Goal: Information Seeking & Learning: Learn about a topic

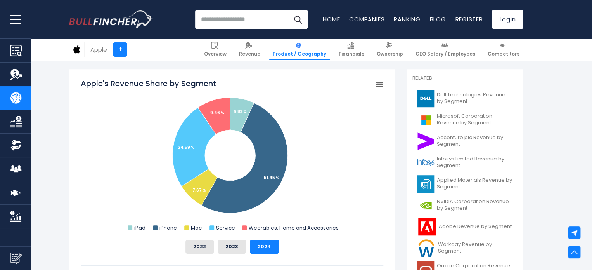
scroll to position [194, 0]
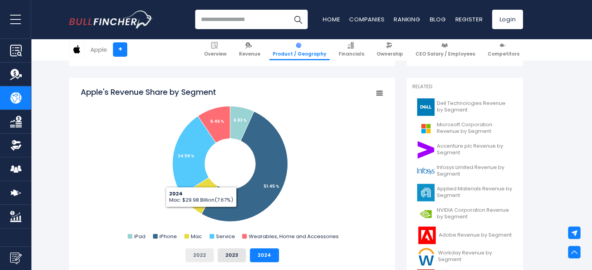
click at [204, 254] on button "2022" at bounding box center [199, 255] width 28 height 14
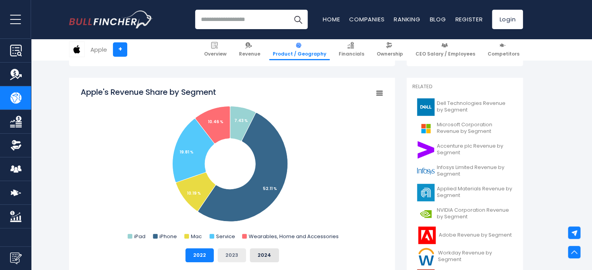
click at [230, 256] on button "2023" at bounding box center [232, 255] width 28 height 14
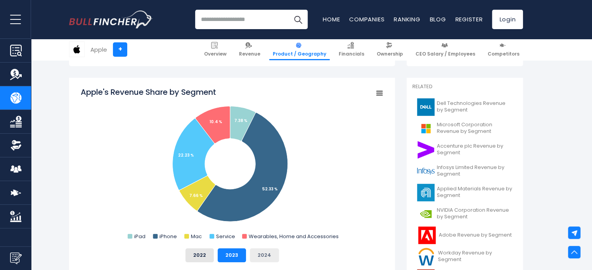
click at [261, 255] on button "2024" at bounding box center [264, 255] width 29 height 14
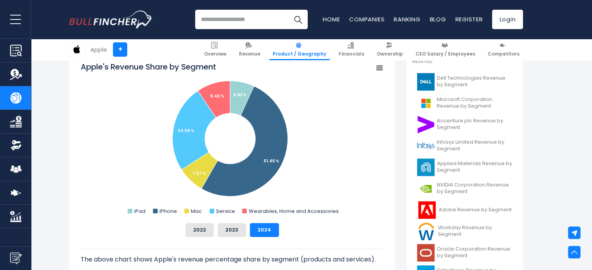
scroll to position [233, 0]
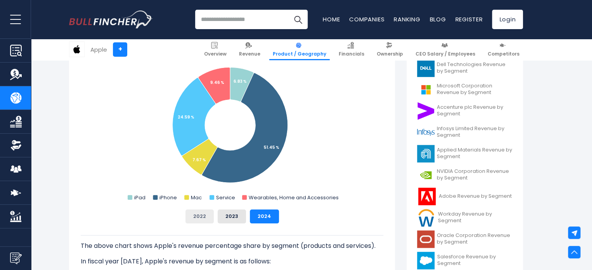
click at [204, 215] on button "2022" at bounding box center [199, 216] width 28 height 14
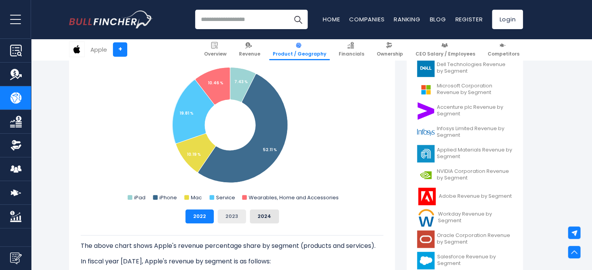
click at [234, 209] on button "2023" at bounding box center [232, 216] width 28 height 14
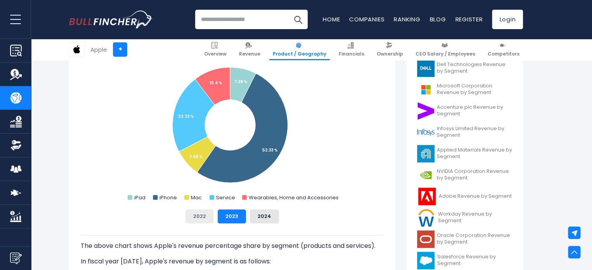
click at [200, 214] on button "2022" at bounding box center [199, 216] width 28 height 14
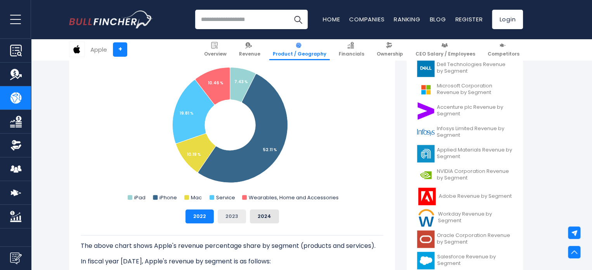
click at [227, 214] on button "2023" at bounding box center [232, 216] width 28 height 14
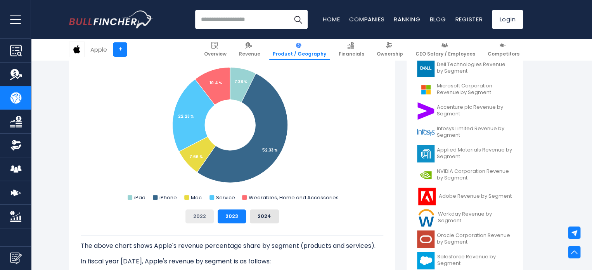
click at [200, 214] on button "2022" at bounding box center [199, 216] width 28 height 14
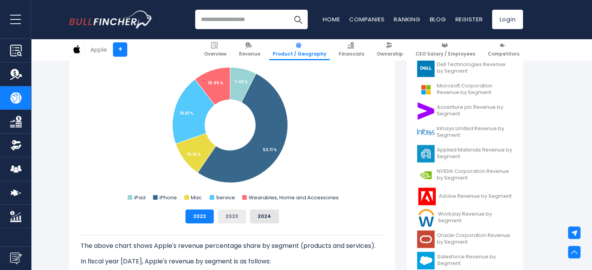
click at [230, 215] on button "2023" at bounding box center [232, 216] width 28 height 14
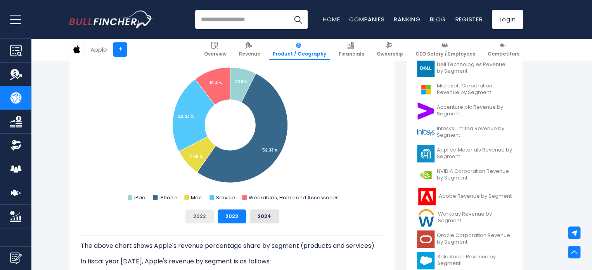
click at [205, 216] on button "2022" at bounding box center [199, 216] width 28 height 14
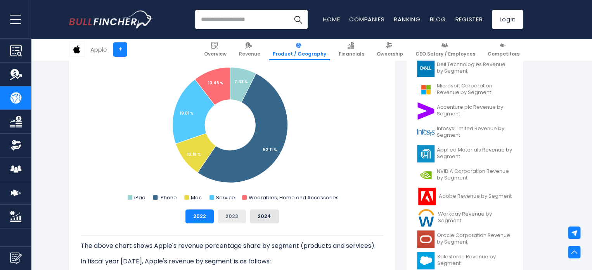
click at [233, 214] on button "2023" at bounding box center [232, 216] width 28 height 14
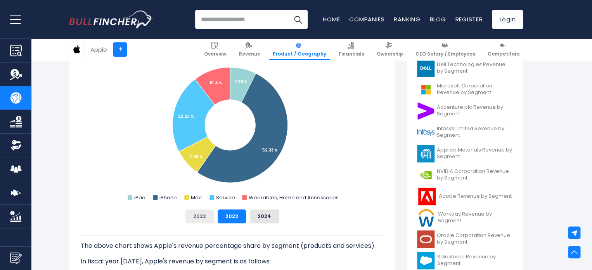
click at [202, 214] on button "2022" at bounding box center [199, 216] width 28 height 14
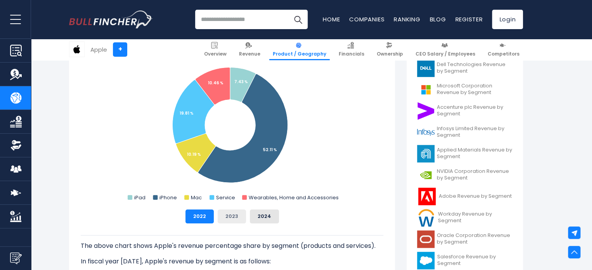
click at [227, 213] on button "2023" at bounding box center [232, 216] width 28 height 14
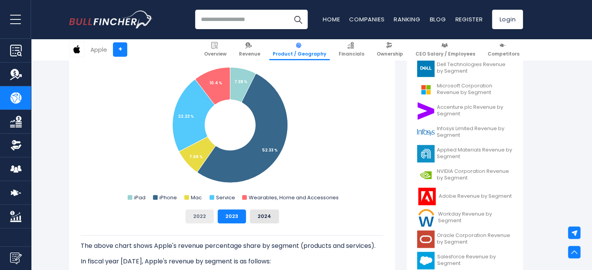
click at [205, 216] on button "2022" at bounding box center [199, 216] width 28 height 14
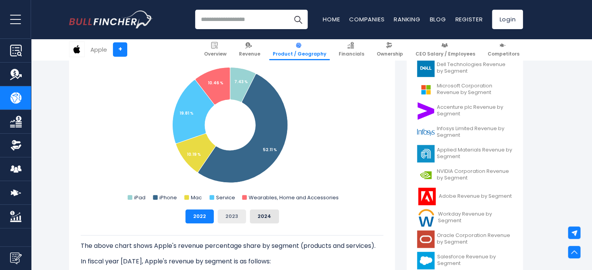
drag, startPoint x: 232, startPoint y: 214, endPoint x: 241, endPoint y: 214, distance: 9.3
click at [233, 214] on button "2023" at bounding box center [232, 216] width 28 height 14
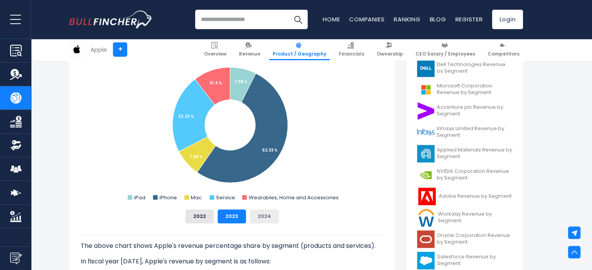
click at [268, 213] on button "2024" at bounding box center [264, 216] width 29 height 14
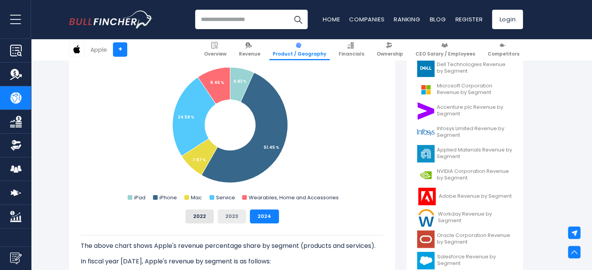
click at [237, 210] on button "2023" at bounding box center [232, 216] width 28 height 14
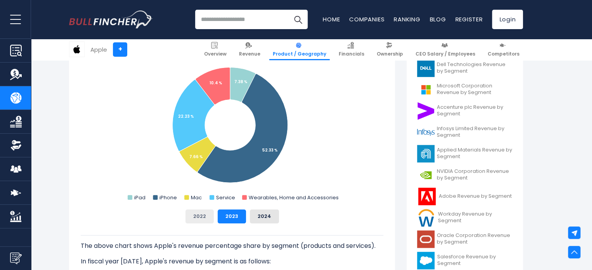
click at [205, 214] on button "2022" at bounding box center [199, 216] width 28 height 14
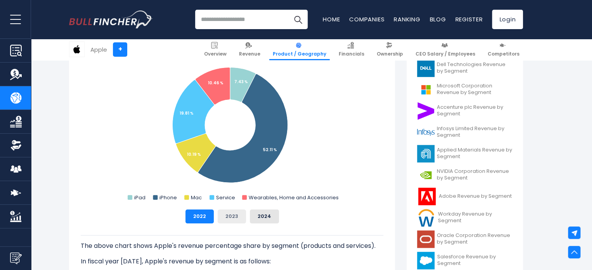
click at [231, 214] on button "2023" at bounding box center [232, 216] width 28 height 14
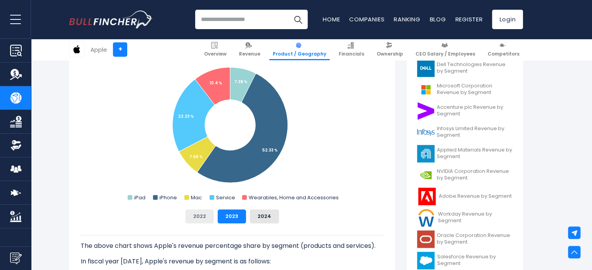
click at [205, 209] on button "2022" at bounding box center [199, 216] width 28 height 14
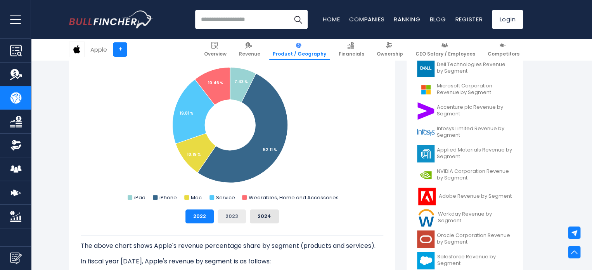
click at [231, 215] on button "2023" at bounding box center [232, 216] width 28 height 14
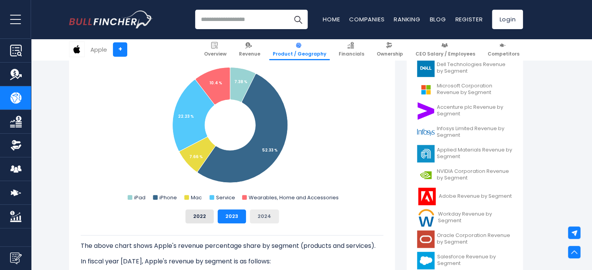
click at [260, 220] on button "2024" at bounding box center [264, 216] width 29 height 14
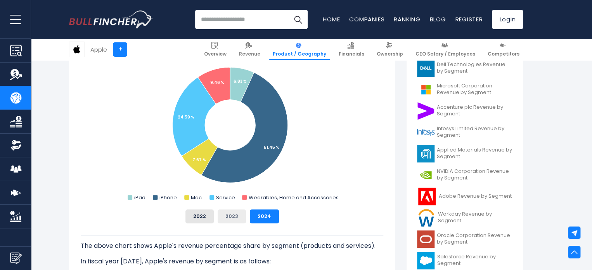
click at [231, 209] on button "2023" at bounding box center [232, 216] width 28 height 14
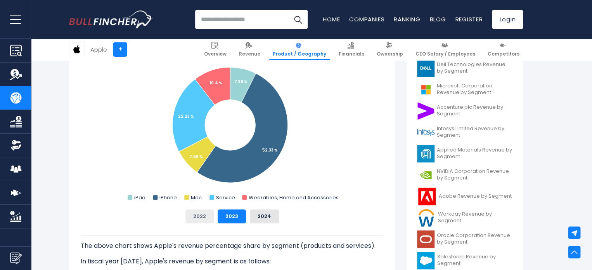
click at [202, 216] on button "2022" at bounding box center [199, 216] width 28 height 14
